Goal: Check status: Check status

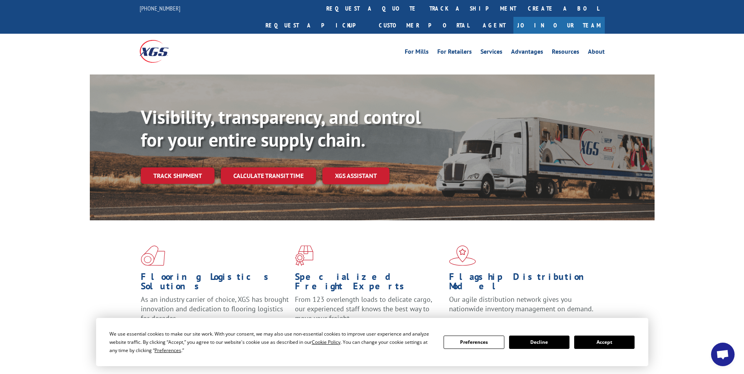
click at [589, 341] on button "Accept" at bounding box center [604, 342] width 60 height 13
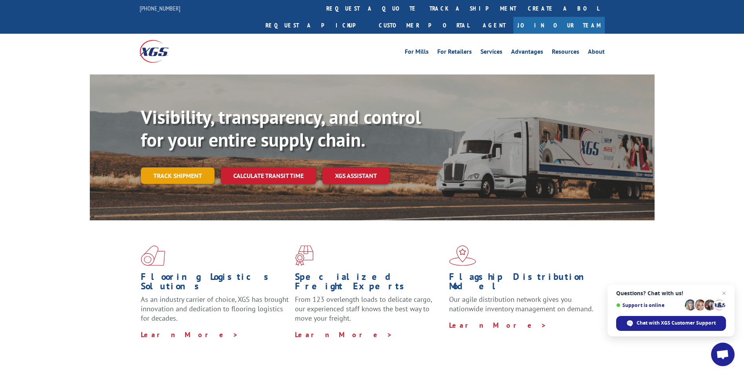
click at [182, 167] on link "Track shipment" at bounding box center [178, 175] width 74 height 16
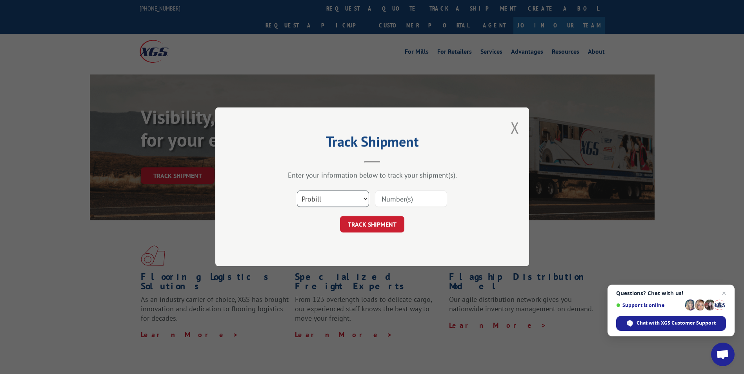
click at [331, 201] on select "Select category... Probill BOL PO" at bounding box center [333, 199] width 72 height 16
select select "bol"
click at [297, 191] on select "Select category... Probill BOL PO" at bounding box center [333, 199] width 72 height 16
click at [387, 198] on input at bounding box center [411, 199] width 72 height 16
paste input "5159890"
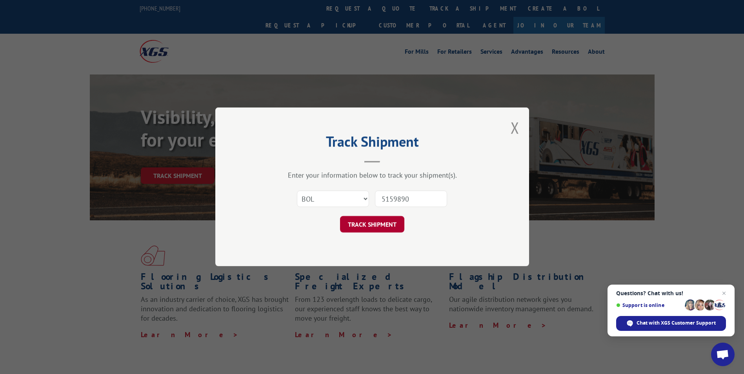
type input "5159890"
click at [373, 221] on button "TRACK SHIPMENT" at bounding box center [372, 225] width 64 height 16
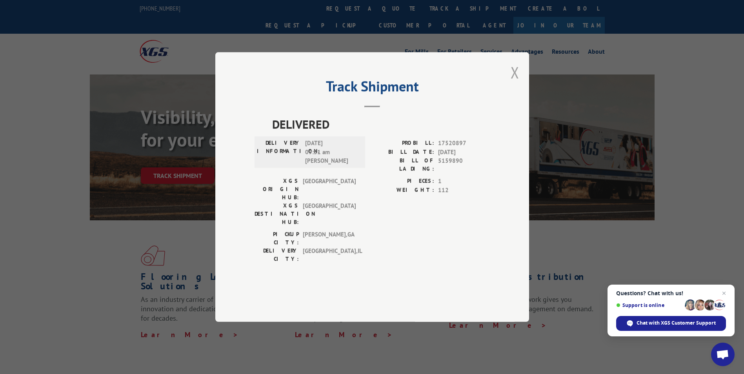
click at [515, 83] on button "Close modal" at bounding box center [515, 72] width 9 height 21
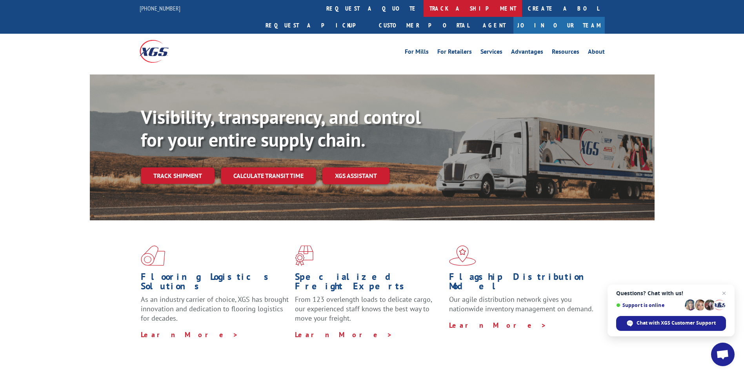
click at [424, 9] on link "track a shipment" at bounding box center [473, 8] width 98 height 17
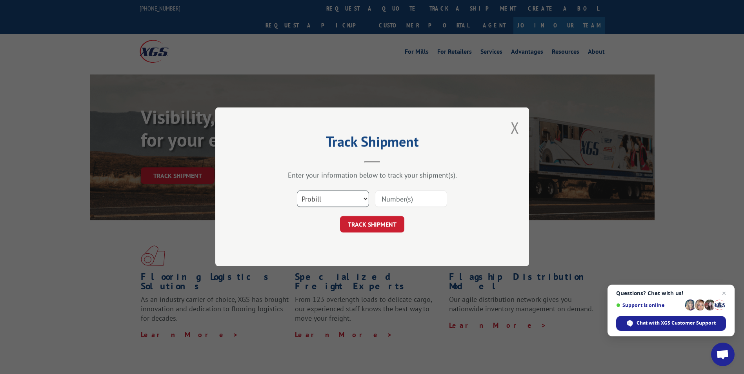
click at [305, 198] on select "Select category... Probill BOL PO" at bounding box center [333, 199] width 72 height 16
select select "bol"
click at [297, 191] on select "Select category... Probill BOL PO" at bounding box center [333, 199] width 72 height 16
click at [382, 200] on input at bounding box center [411, 199] width 72 height 16
paste input "5159890"
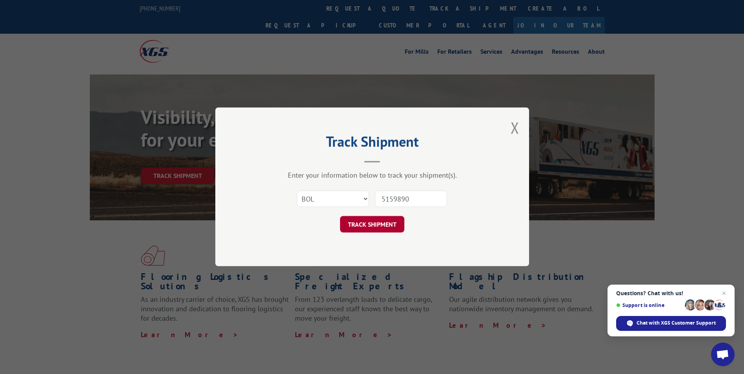
type input "5159890"
click at [365, 221] on button "TRACK SHIPMENT" at bounding box center [372, 225] width 64 height 16
